Goal: Information Seeking & Learning: Learn about a topic

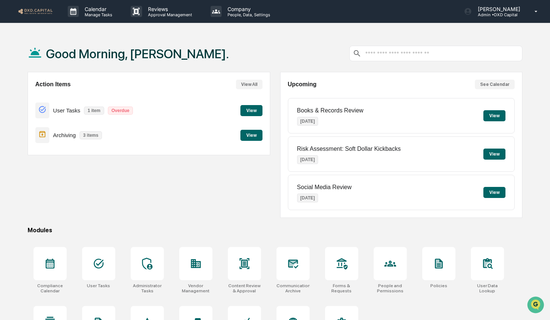
click at [252, 136] on button "View" at bounding box center [252, 135] width 22 height 11
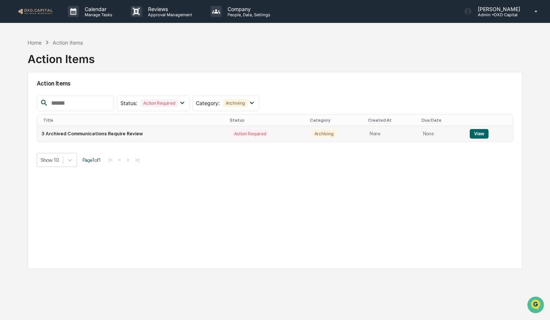
click at [481, 133] on button "View" at bounding box center [479, 134] width 19 height 10
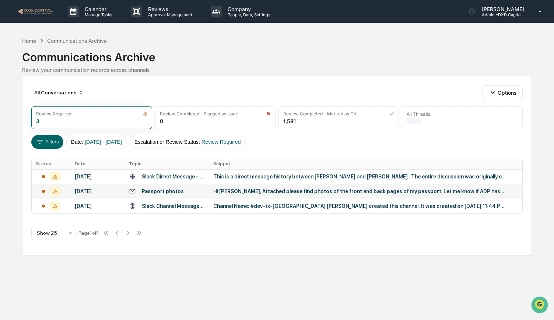
click at [232, 194] on div "Hi [PERSON_NAME], Attached please find photos of the front and back pages of my…" at bounding box center [360, 191] width 295 height 6
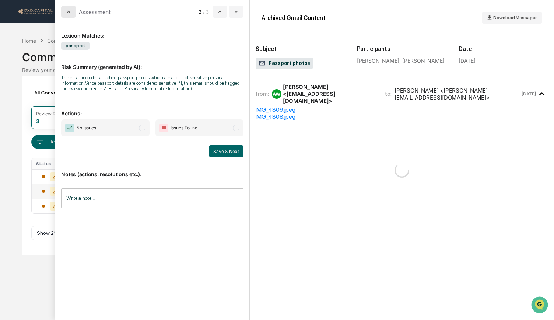
click at [66, 9] on icon "modal" at bounding box center [69, 12] width 6 height 6
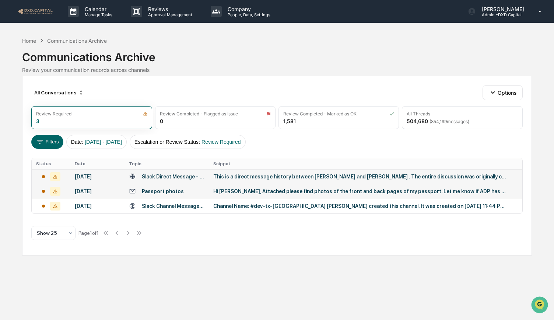
click at [241, 174] on div "This is a direct message history between [PERSON_NAME] and [PERSON_NAME] . The …" at bounding box center [360, 176] width 295 height 6
